Goal: Transaction & Acquisition: Book appointment/travel/reservation

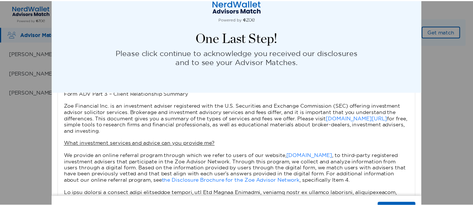
scroll to position [106, 0]
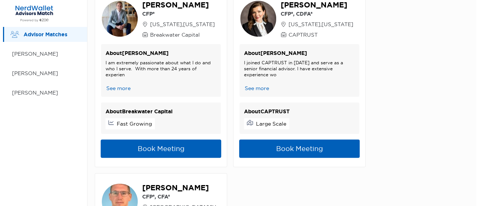
scroll to position [76, 0]
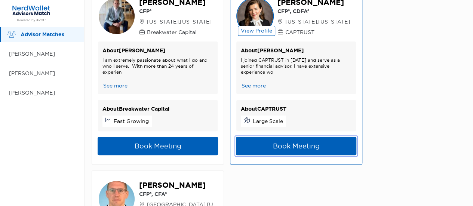
click at [287, 148] on button "Book Meeting" at bounding box center [296, 146] width 120 height 18
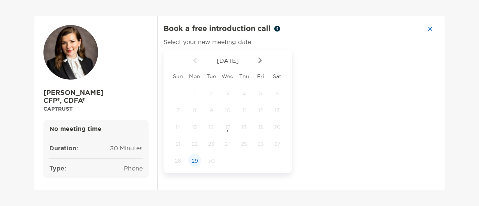
click at [194, 162] on span "29" at bounding box center [194, 160] width 13 height 7
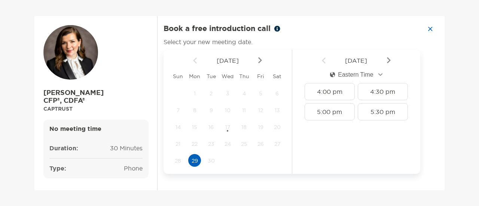
click at [259, 58] on img at bounding box center [260, 60] width 4 height 6
click at [229, 93] on span "1" at bounding box center [227, 93] width 13 height 7
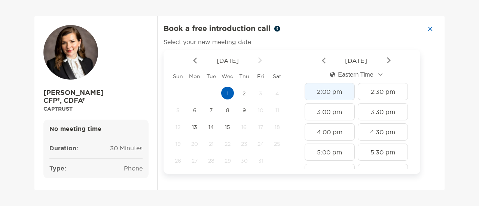
click at [322, 89] on div "2:00 pm" at bounding box center [329, 91] width 50 height 17
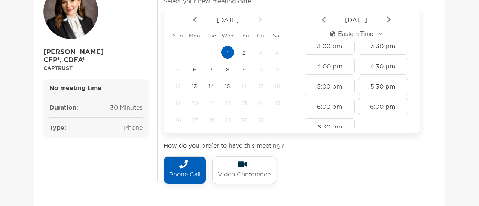
scroll to position [37, 0]
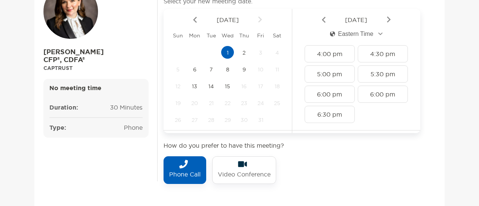
click at [175, 165] on div "Phone Call" at bounding box center [184, 170] width 43 height 28
click at [391, 177] on div "Back How do you prefer to have this meeting? Phone Call Video Conference" at bounding box center [291, 163] width 257 height 66
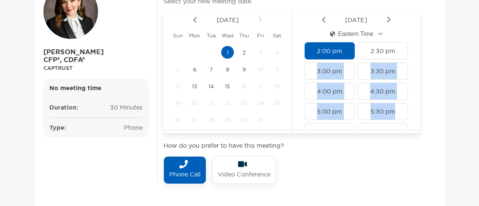
drag, startPoint x: 478, startPoint y: 53, endPoint x: 475, endPoint y: 105, distance: 51.4
click at [475, 105] on div "[PERSON_NAME] CFP®, CDFA® CAPTRUST No meeting time Duration: 30 minutes Type: p…" at bounding box center [239, 103] width 479 height 206
click at [182, 166] on img at bounding box center [183, 164] width 9 height 9
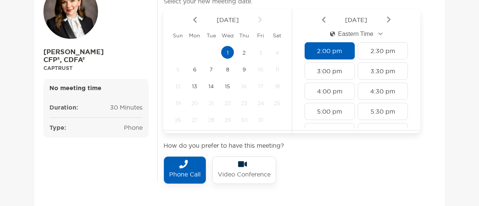
click at [330, 187] on div "Back How do you prefer to have this meeting? Phone Call Video Conference" at bounding box center [291, 163] width 257 height 66
click at [473, 196] on div "[PERSON_NAME] CFP®, CDFA® CAPTRUST No meeting time Duration: 30 minutes Type: p…" at bounding box center [239, 103] width 479 height 206
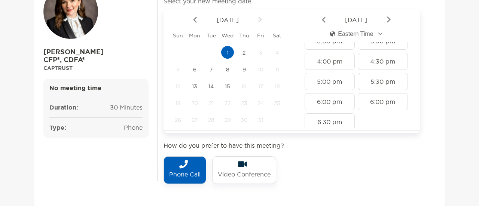
scroll to position [37, 0]
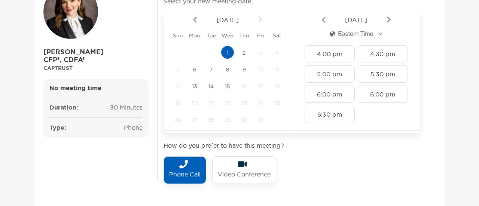
drag, startPoint x: 412, startPoint y: 22, endPoint x: 408, endPoint y: -20, distance: 42.1
click at [408, 0] on html "[PERSON_NAME] CFP®, CDFA® CAPTRUST No meeting time Duration: 30 minutes Type: p…" at bounding box center [239, 27] width 479 height 206
click at [177, 167] on div "Phone Call" at bounding box center [184, 170] width 43 height 28
click at [478, 196] on div "[PERSON_NAME] CFP®, CDFA® CAPTRUST No meeting time Duration: 30 minutes Type: p…" at bounding box center [239, 103] width 479 height 206
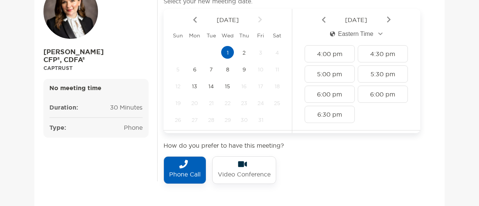
click at [478, 196] on div "[PERSON_NAME] CFP®, CDFA® CAPTRUST No meeting time Duration: 30 minutes Type: p…" at bounding box center [239, 103] width 479 height 206
click at [474, 189] on div "[PERSON_NAME] CFP®, CDFA® CAPTRUST No meeting time Duration: 30 minutes Type: p…" at bounding box center [239, 103] width 479 height 206
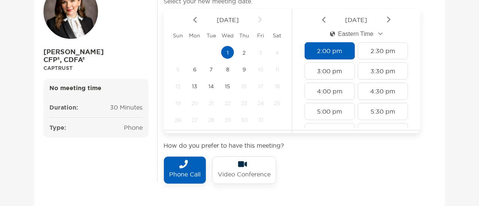
click at [141, 40] on div "[PERSON_NAME] CFP®, CDFA® CAPTRUST" at bounding box center [95, 27] width 105 height 87
click at [177, 172] on p "Phone Call" at bounding box center [184, 175] width 31 height 12
click at [86, 168] on div "[PERSON_NAME] CFP®, CDFA® CAPTRUST No meeting time Duration: 30 minutes Type: p…" at bounding box center [239, 103] width 411 height 257
drag, startPoint x: 341, startPoint y: 189, endPoint x: 358, endPoint y: 190, distance: 17.6
click at [341, 189] on div "Back How do you prefer to have this meeting? Phone Call Video Conference" at bounding box center [291, 163] width 257 height 66
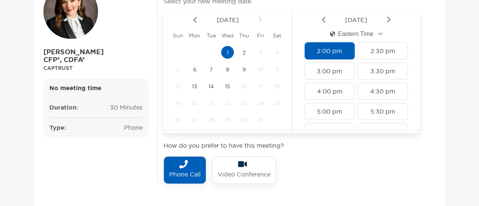
click at [478, 201] on div "[PERSON_NAME] CFP®, CDFA® CAPTRUST No meeting time Duration: 30 minutes Type: p…" at bounding box center [239, 103] width 479 height 206
click at [477, 197] on div "[PERSON_NAME] CFP®, CDFA® CAPTRUST No meeting time Duration: 30 minutes Type: p…" at bounding box center [239, 103] width 479 height 206
drag, startPoint x: 463, startPoint y: 190, endPoint x: 438, endPoint y: 188, distance: 24.8
click at [441, 188] on div "[PERSON_NAME] CFP®, CDFA® CAPTRUST No meeting time Duration: 30 minutes Type: p…" at bounding box center [239, 103] width 479 height 206
click at [441, 204] on div "Book a free introduction call Select your new meeting date. [DATE] [PERSON_NAME…" at bounding box center [300, 107] width 287 height 247
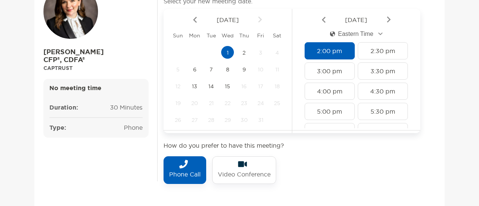
click at [173, 171] on p "Phone Call" at bounding box center [184, 175] width 31 height 12
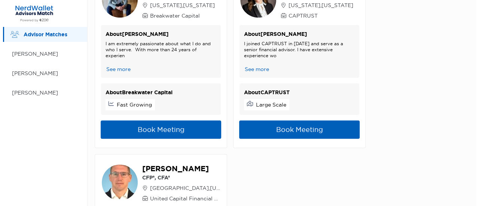
scroll to position [102, 0]
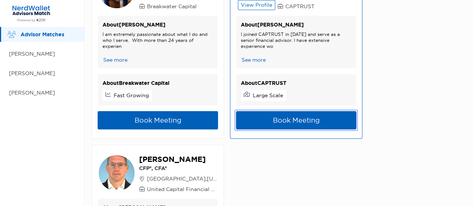
click at [269, 119] on button "Book Meeting" at bounding box center [296, 120] width 120 height 18
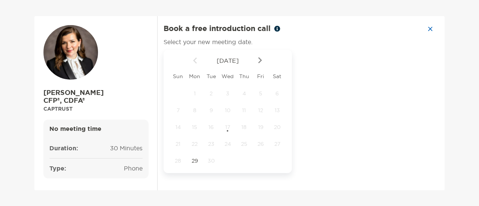
click at [257, 60] on div at bounding box center [263, 60] width 13 height 16
click at [227, 96] on span "1" at bounding box center [227, 93] width 13 height 7
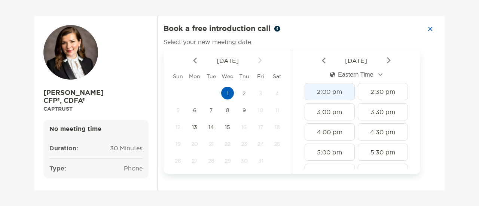
click at [324, 87] on div "2:00 pm" at bounding box center [329, 91] width 50 height 17
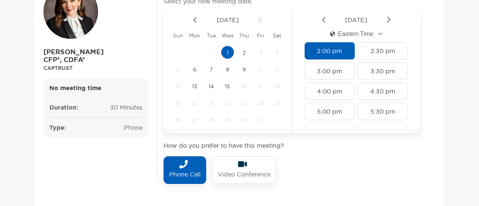
click at [185, 172] on p "Phone Call" at bounding box center [184, 175] width 31 height 12
click at [409, 34] on div "Back [DATE] Eastern Time 2:00 pm 2:30 pm 3:00 pm 3:30 pm 4:00 pm 4:30 pm 5:00 p…" at bounding box center [356, 71] width 128 height 124
drag, startPoint x: 433, startPoint y: 29, endPoint x: 428, endPoint y: 11, distance: 18.7
click at [428, 11] on div "Book a free introduction call Select your new meeting date. [DATE] [PERSON_NAME…" at bounding box center [300, 107] width 287 height 247
drag, startPoint x: 428, startPoint y: 11, endPoint x: 433, endPoint y: -23, distance: 34.4
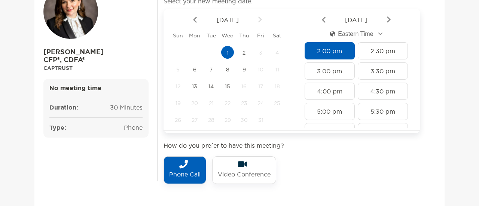
click at [433, 0] on html "[PERSON_NAME] CFP®, CDFA® CAPTRUST No meeting time Duration: 30 minutes Type: p…" at bounding box center [239, 1] width 479 height 206
click at [175, 171] on p "Phone Call" at bounding box center [184, 175] width 31 height 12
click at [141, 16] on div "[PERSON_NAME] CFP®, CDFA® CAPTRUST" at bounding box center [95, 27] width 105 height 87
drag, startPoint x: 423, startPoint y: 11, endPoint x: 434, endPoint y: 4, distance: 12.7
click at [425, 9] on div "Book a free introduction call Select your new meeting date. [DATE] [PERSON_NAME…" at bounding box center [300, 107] width 287 height 247
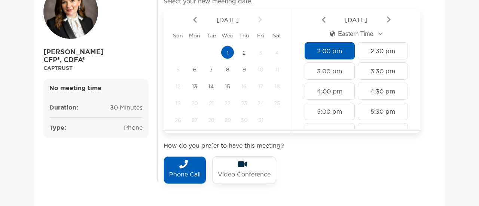
click at [448, 24] on div "[PERSON_NAME] CFP®, CDFA® CAPTRUST No meeting time Duration: 30 minutes Type: p…" at bounding box center [239, 103] width 479 height 206
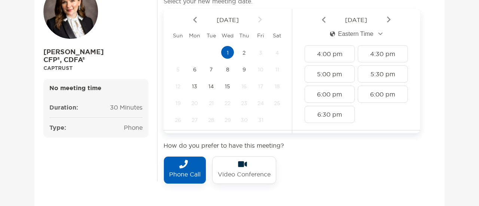
scroll to position [0, 0]
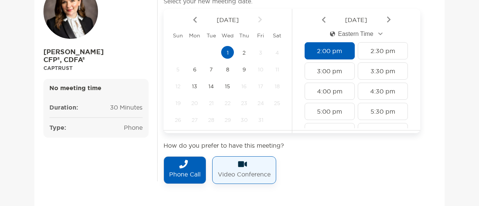
click at [242, 173] on p "Video Conference" at bounding box center [244, 175] width 53 height 12
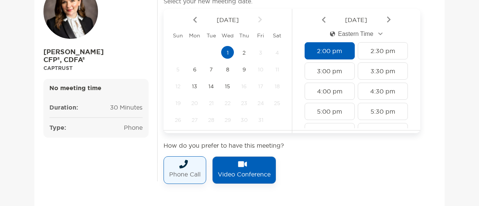
click at [194, 166] on div "Phone Call" at bounding box center [184, 170] width 43 height 28
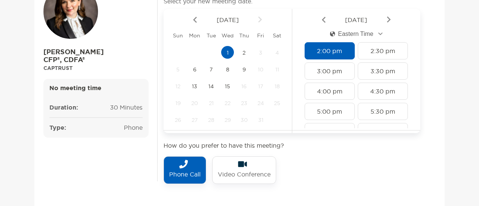
click at [468, 155] on div "[PERSON_NAME] CFP®, CDFA® CAPTRUST No meeting time Duration: 30 minutes Type: p…" at bounding box center [239, 103] width 479 height 206
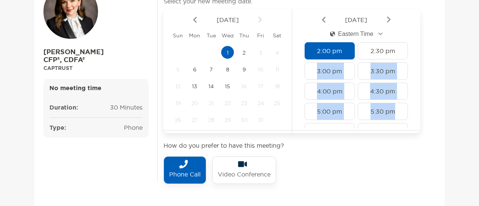
drag, startPoint x: 440, startPoint y: 41, endPoint x: 441, endPoint y: 105, distance: 64.4
click at [441, 105] on div "Book a free introduction call Select your new meeting date. [DATE] [PERSON_NAME…" at bounding box center [300, 107] width 287 height 247
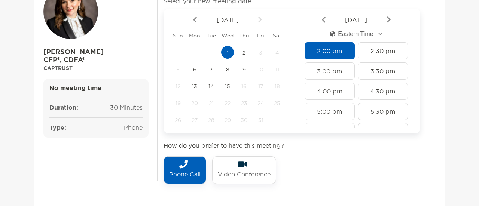
click at [21, 35] on div "[PERSON_NAME] CFP®, CDFA® CAPTRUST No meeting time Duration: 30 minutes Type: p…" at bounding box center [239, 103] width 479 height 206
